Goal: Transaction & Acquisition: Subscribe to service/newsletter

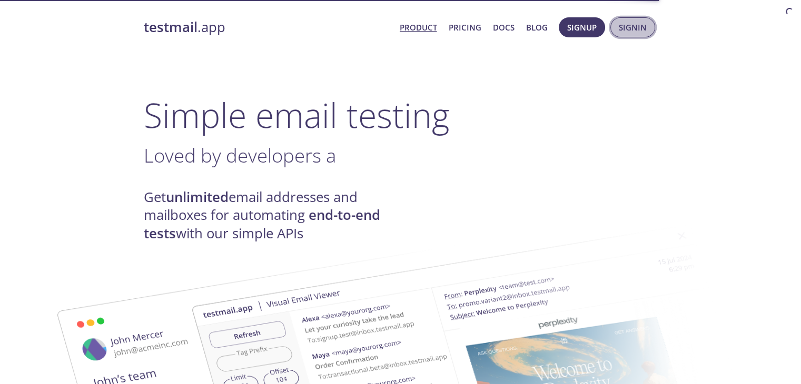
click at [632, 28] on span "Signin" at bounding box center [633, 28] width 28 height 14
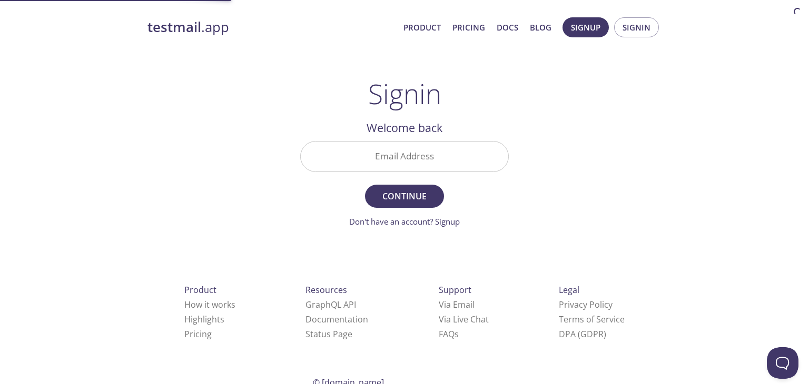
click at [434, 156] on input "Email Address" at bounding box center [404, 157] width 207 height 30
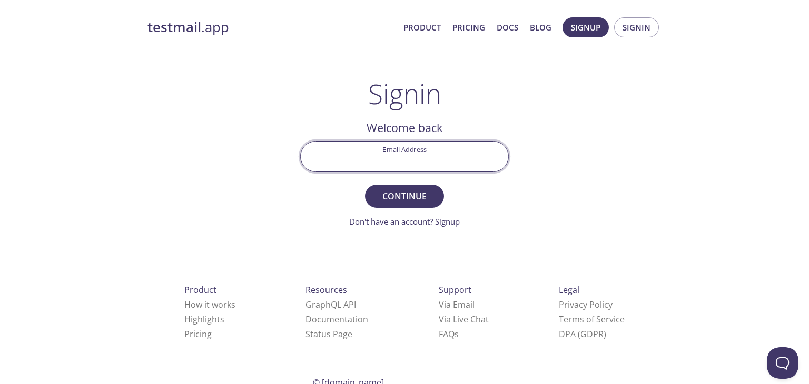
click at [190, 173] on div "testmail .app Product Pricing Docs Blog Signup Signin Signin Welcome back Email…" at bounding box center [404, 230] width 539 height 439
click at [401, 159] on input "Email Address" at bounding box center [404, 157] width 207 height 30
type input "hello@horigence.com"
drag, startPoint x: 527, startPoint y: 192, endPoint x: 521, endPoint y: 192, distance: 6.3
click at [527, 192] on div "testmail .app Product Pricing Docs Blog Signup Signin Signin Welcome back Email…" at bounding box center [404, 230] width 539 height 439
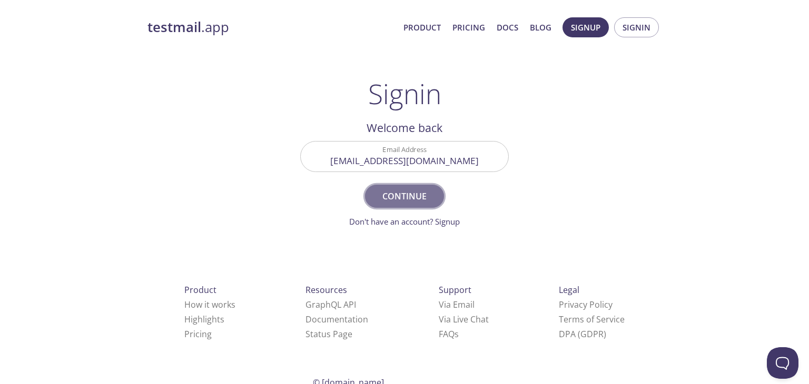
click at [392, 194] on span "Continue" at bounding box center [405, 196] width 56 height 15
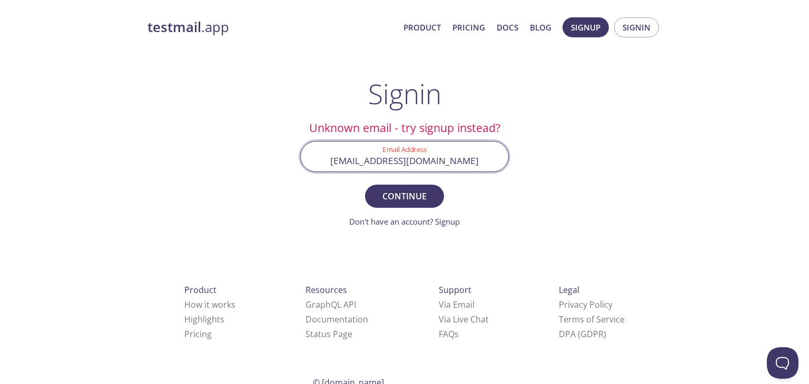
drag, startPoint x: 451, startPoint y: 161, endPoint x: 329, endPoint y: 161, distance: 121.7
click at [331, 161] on input "hello@horigence.com" at bounding box center [404, 157] width 207 height 30
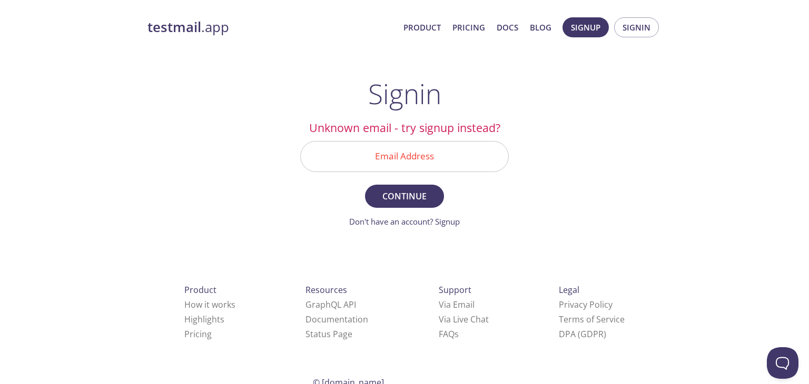
click at [671, 113] on div "testmail .app Product Pricing Docs Blog Signup Signin Signin Unknown email - tr…" at bounding box center [404, 230] width 539 height 439
click at [583, 29] on span "Signup" at bounding box center [585, 28] width 29 height 14
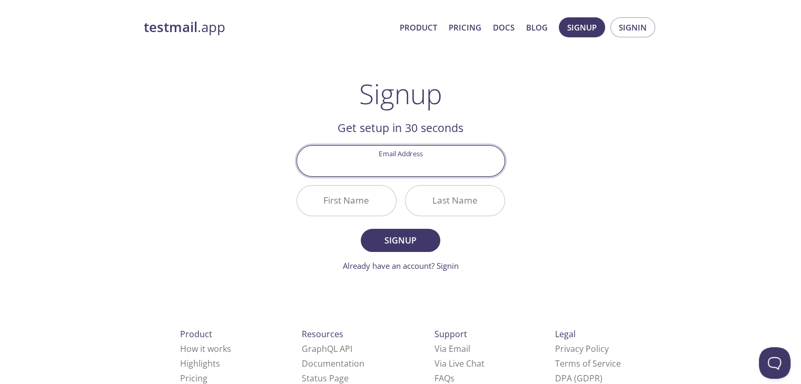
click at [406, 172] on input "Email Address" at bounding box center [400, 161] width 207 height 30
type input "hello@horigence.com"
click at [341, 199] on input "First Name" at bounding box center [346, 201] width 99 height 30
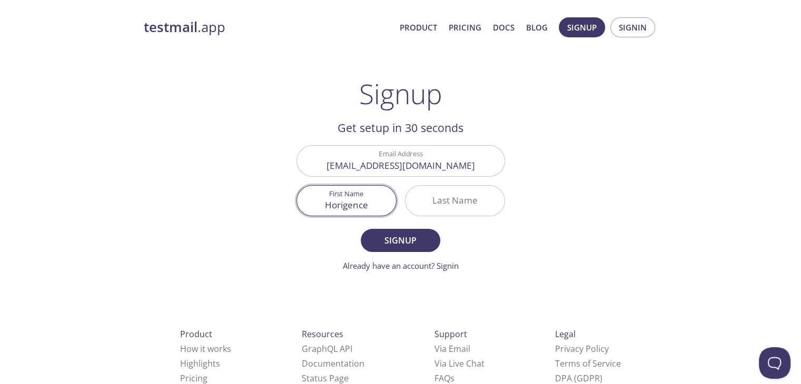
type input "Horigence"
click at [442, 197] on input "Last Name" at bounding box center [455, 201] width 99 height 30
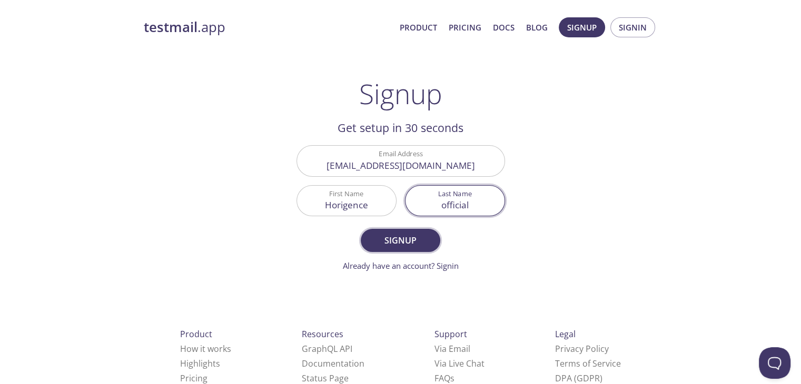
type input "official"
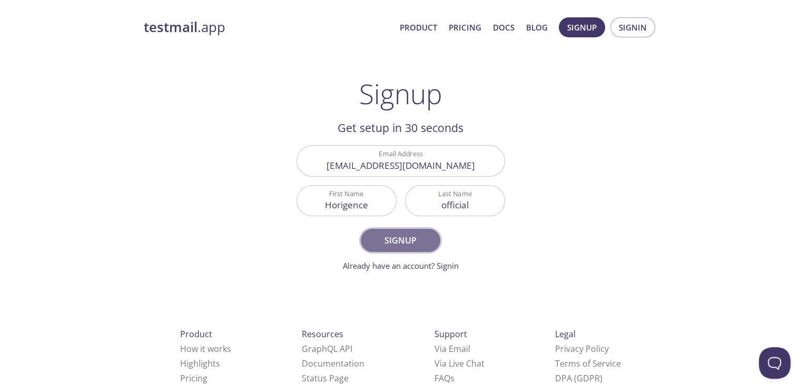
click at [402, 238] on span "Signup" at bounding box center [400, 240] width 56 height 15
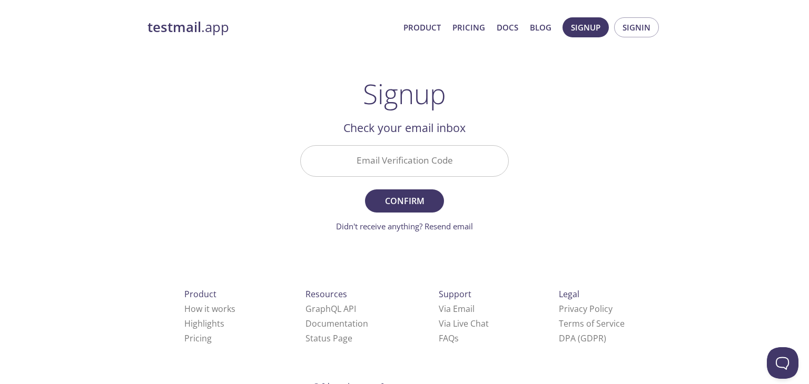
click at [404, 160] on input "Email Verification Code" at bounding box center [404, 161] width 207 height 30
paste input "2TJPA23"
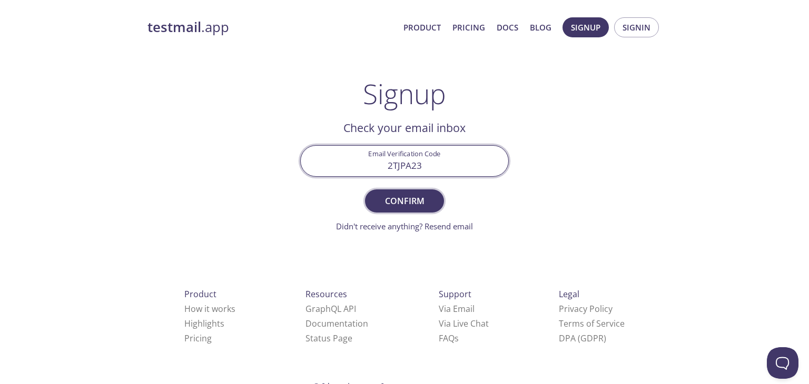
type input "2TJPA23"
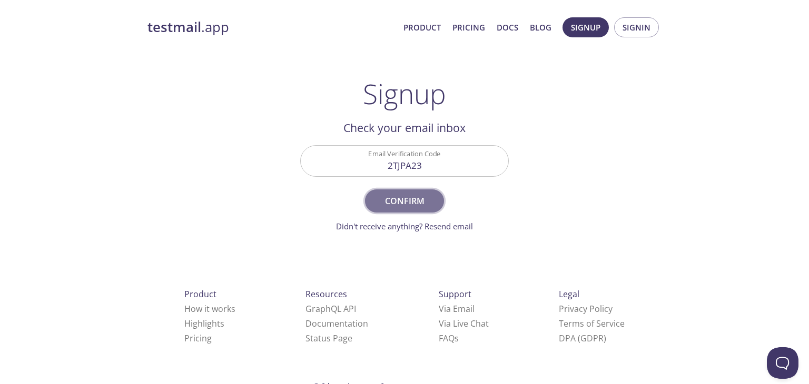
click at [395, 205] on span "Confirm" at bounding box center [405, 201] width 56 height 15
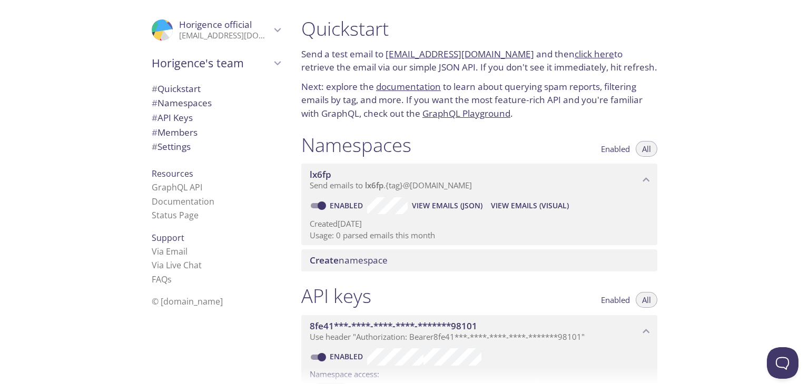
drag, startPoint x: 384, startPoint y: 52, endPoint x: 510, endPoint y: 46, distance: 126.0
click at [510, 46] on div "Quickstart Send a test email to lx6fp.test@inbox.testmail.app and then click he…" at bounding box center [479, 69] width 373 height 116
copy p "lx6fp.test@inbox.testmail.app"
click at [771, 86] on div "Quickstart Send a test email to lx6fp.test@inbox.testmail.app and then click he…" at bounding box center [551, 192] width 516 height 384
click at [575, 53] on link "click here" at bounding box center [594, 54] width 39 height 12
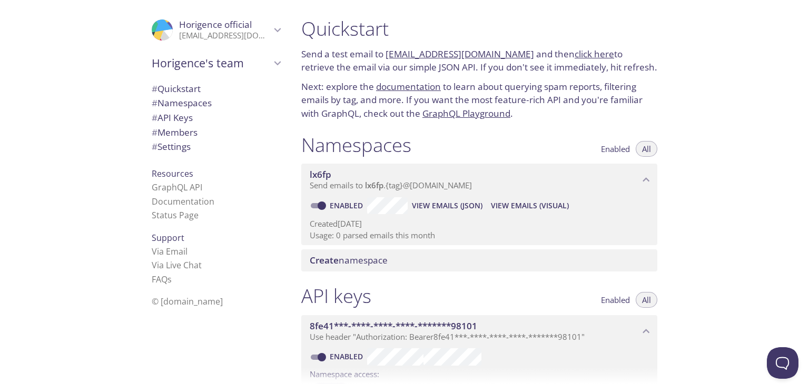
click at [152, 32] on icon "Horigence official" at bounding box center [159, 34] width 15 height 24
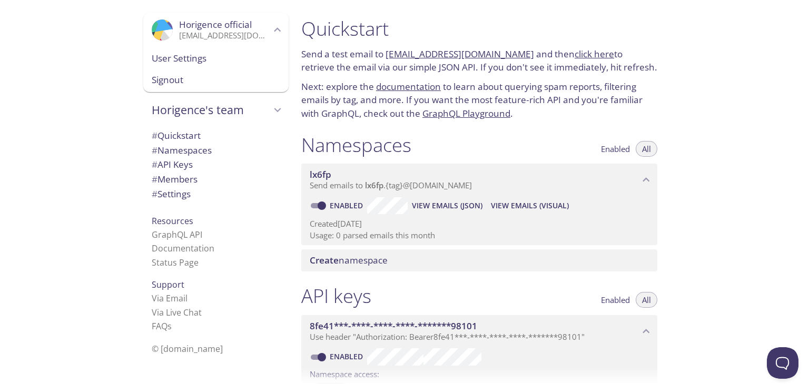
click at [156, 57] on span "User Settings" at bounding box center [216, 59] width 129 height 14
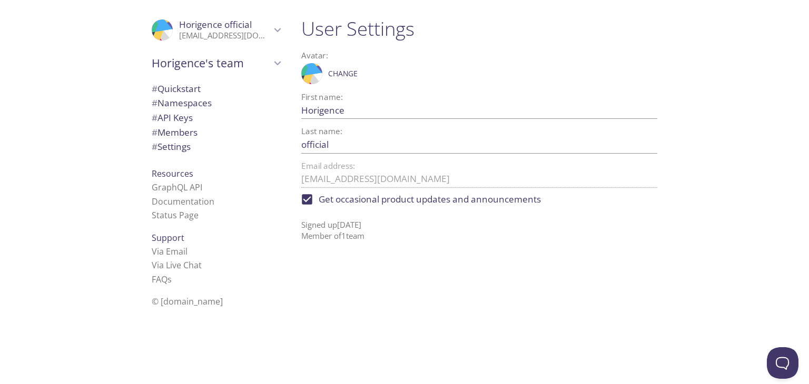
click at [83, 145] on div ".cls-1 { fill: #6d5ca8; } .cls-2 { fill: #3fc191; } .cls-3 { fill: #3b4752; } .…" at bounding box center [146, 192] width 293 height 384
click at [171, 303] on span "© [DOMAIN_NAME]" at bounding box center [187, 302] width 71 height 12
click at [86, 140] on div ".cls-1 { fill: #6d5ca8; } .cls-2 { fill: #3fc191; } .cls-3 { fill: #3b4752; } .…" at bounding box center [146, 192] width 293 height 384
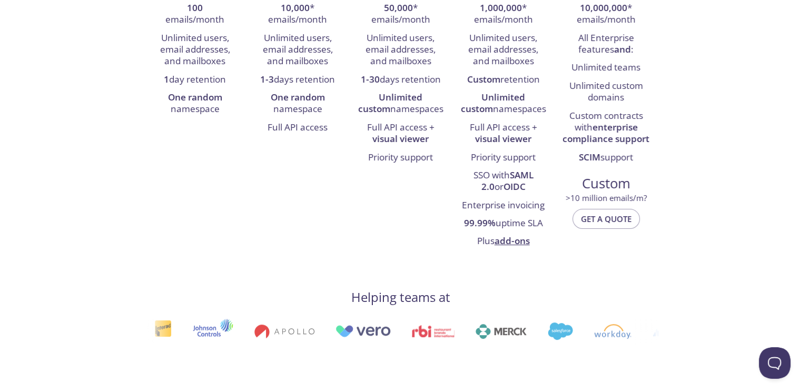
scroll to position [249, 0]
